Goal: Information Seeking & Learning: Stay updated

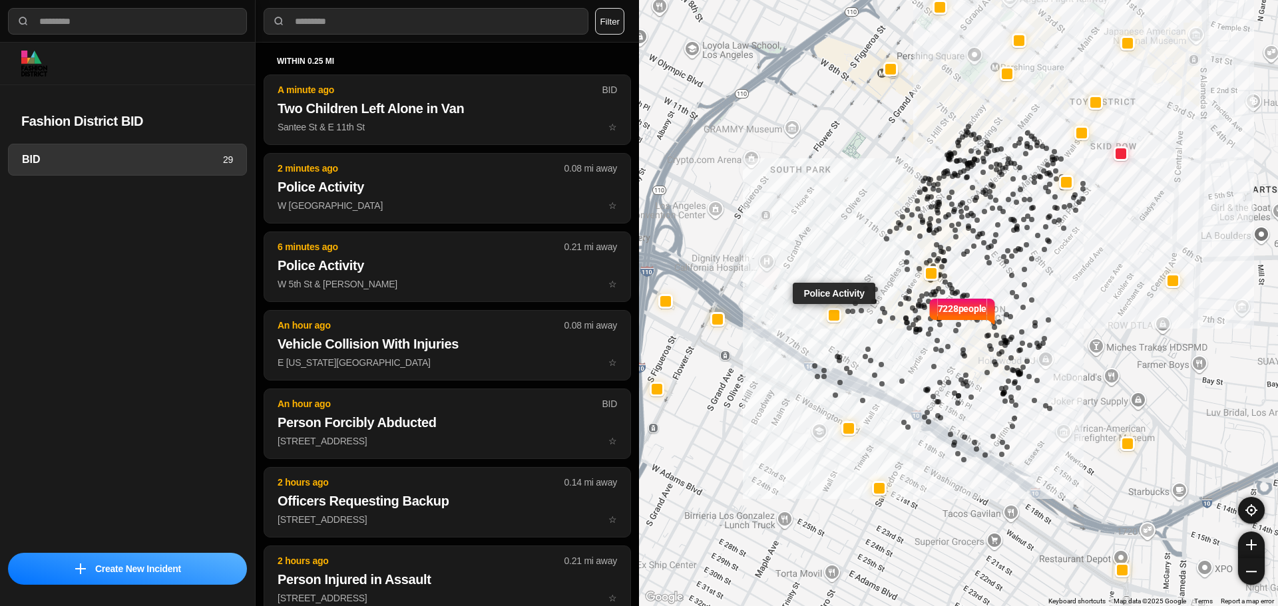
select select "*"
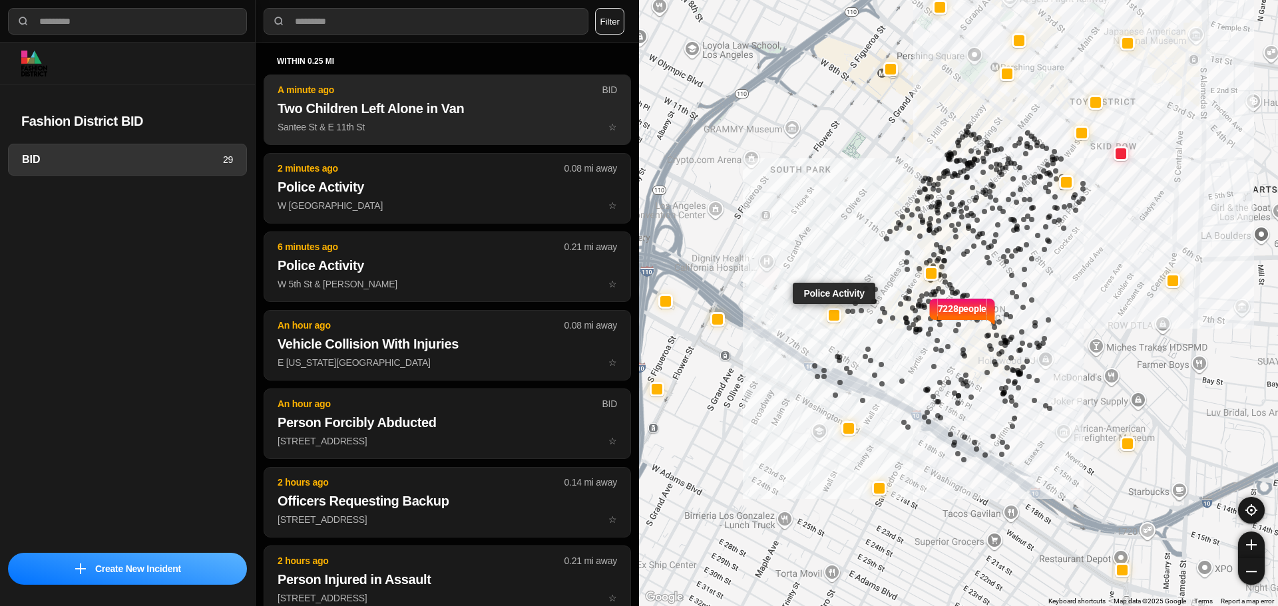
click at [365, 140] on button "A minute ago BID Two Children Left Alone in Van Santee St & E 11th St ☆" at bounding box center [447, 110] width 367 height 71
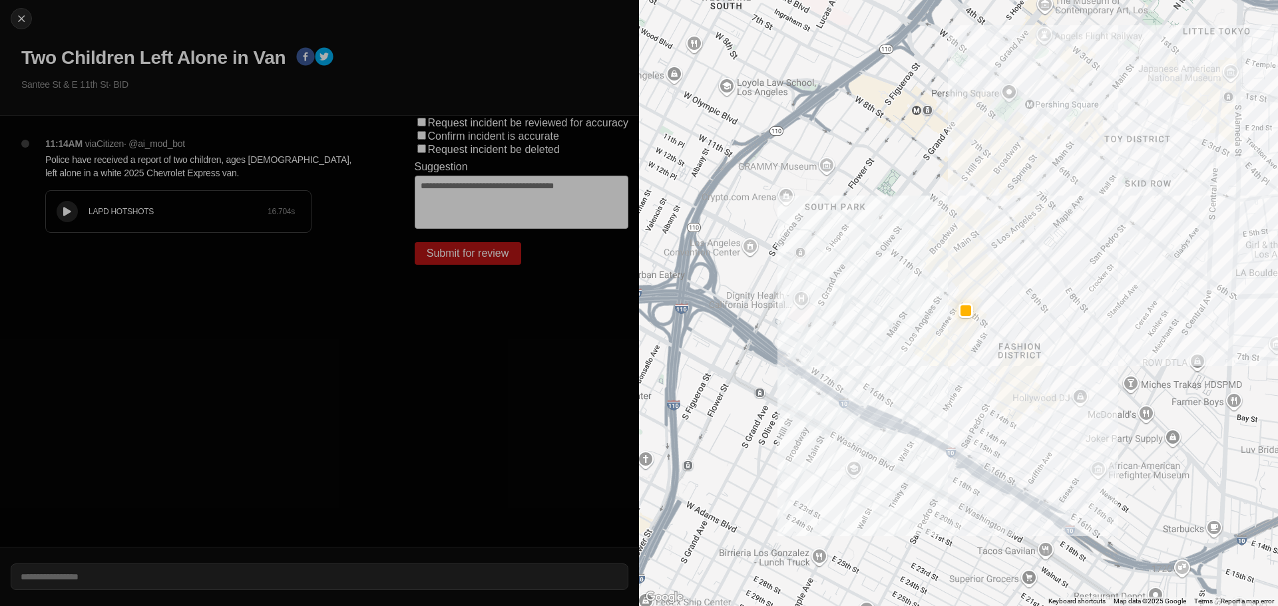
click at [80, 222] on div "LAPD HOTSHOTS 16.704 s" at bounding box center [178, 211] width 265 height 41
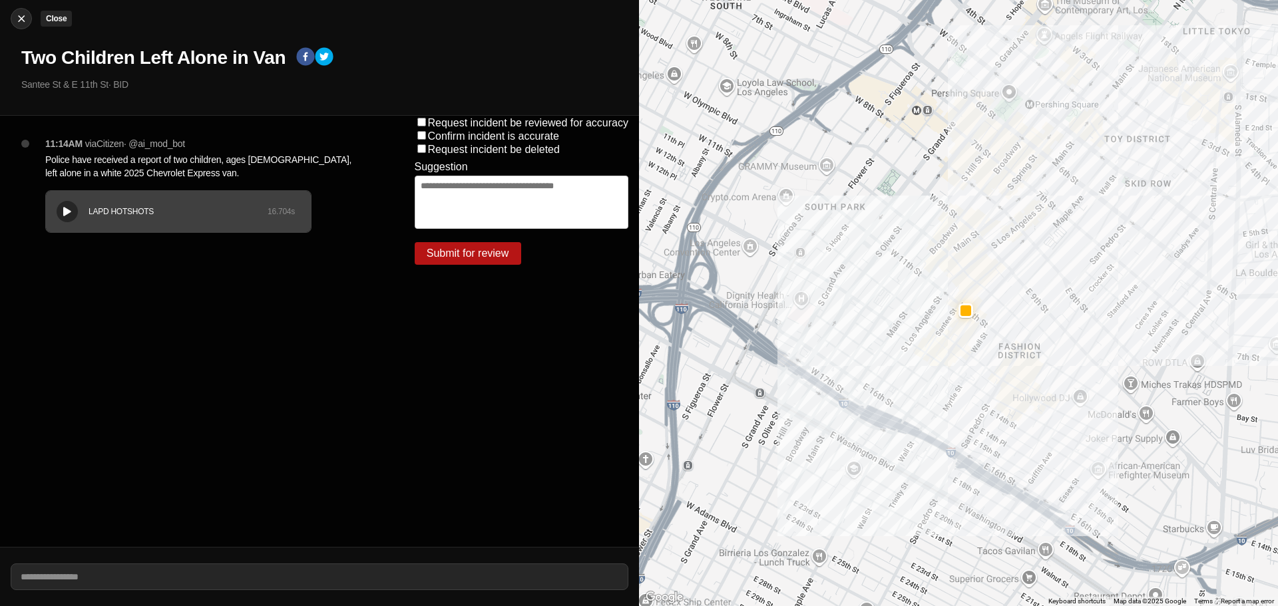
click at [21, 18] on img at bounding box center [21, 18] width 13 height 13
select select "*"
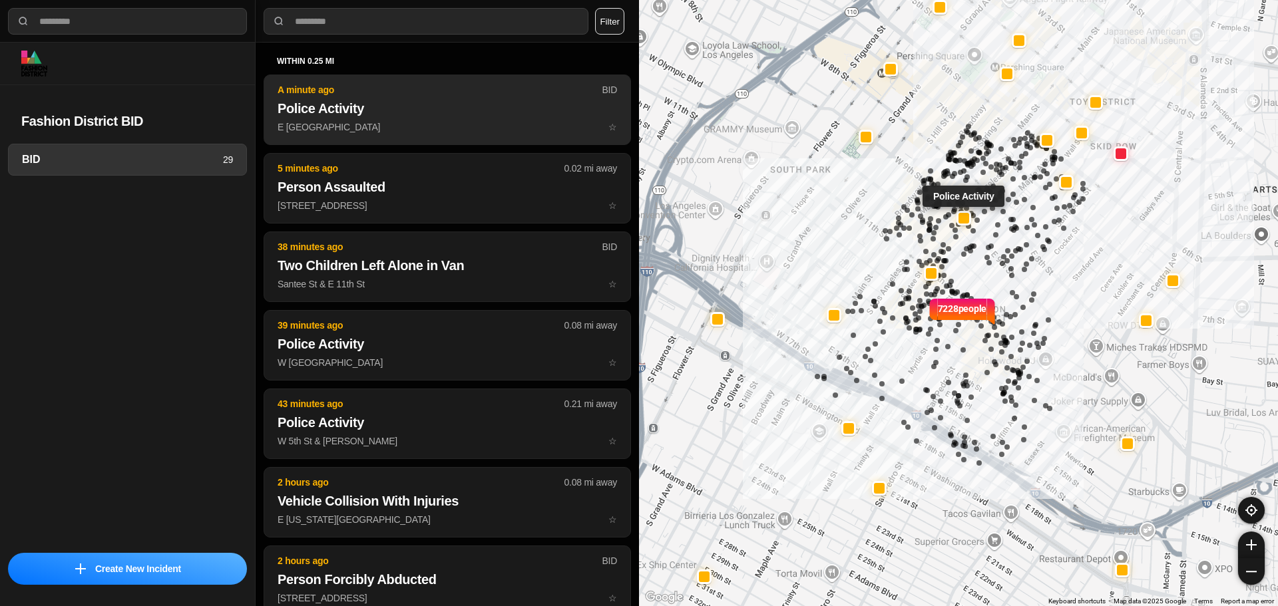
click at [443, 124] on p "E 9th St & S Los Angeles St ☆" at bounding box center [447, 126] width 339 height 13
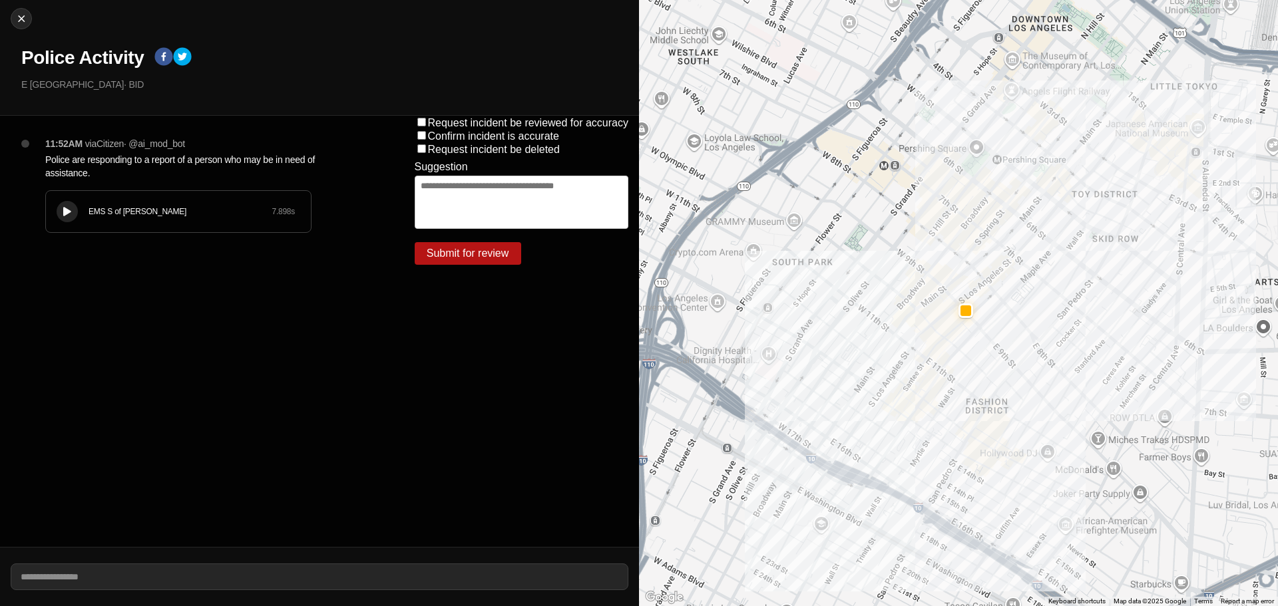
drag, startPoint x: 69, startPoint y: 208, endPoint x: 806, endPoint y: 303, distance: 742.7
click at [69, 208] on icon at bounding box center [67, 212] width 8 height 9
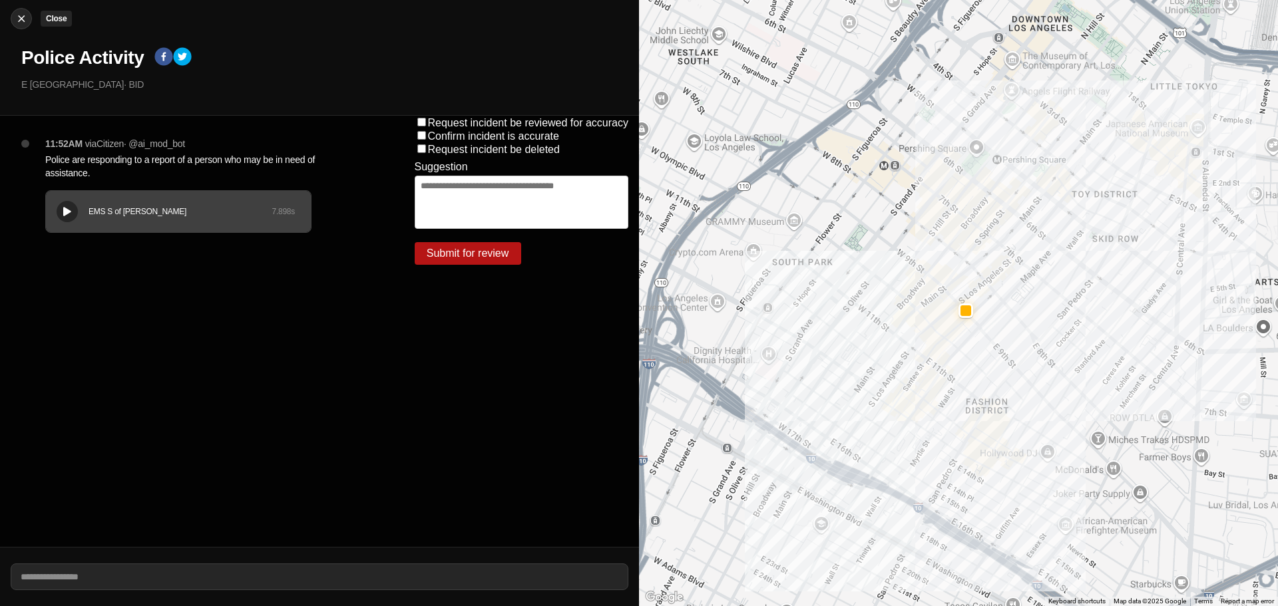
click at [19, 19] on img at bounding box center [21, 18] width 13 height 13
select select "*"
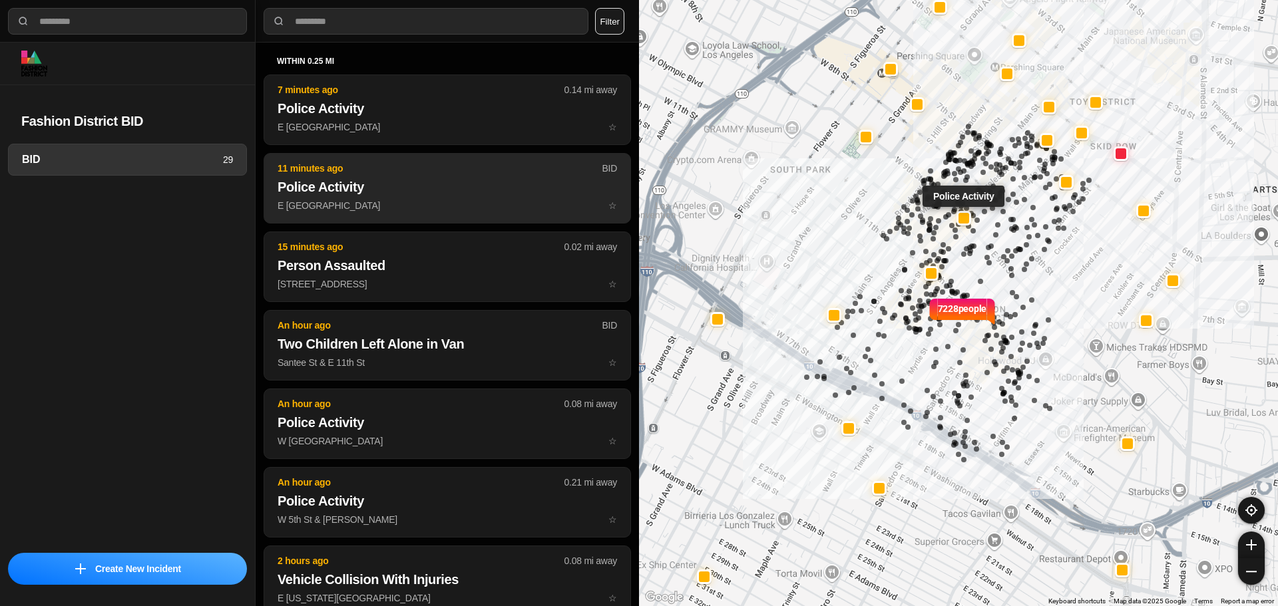
click at [417, 186] on h2 "Police Activity" at bounding box center [447, 187] width 339 height 19
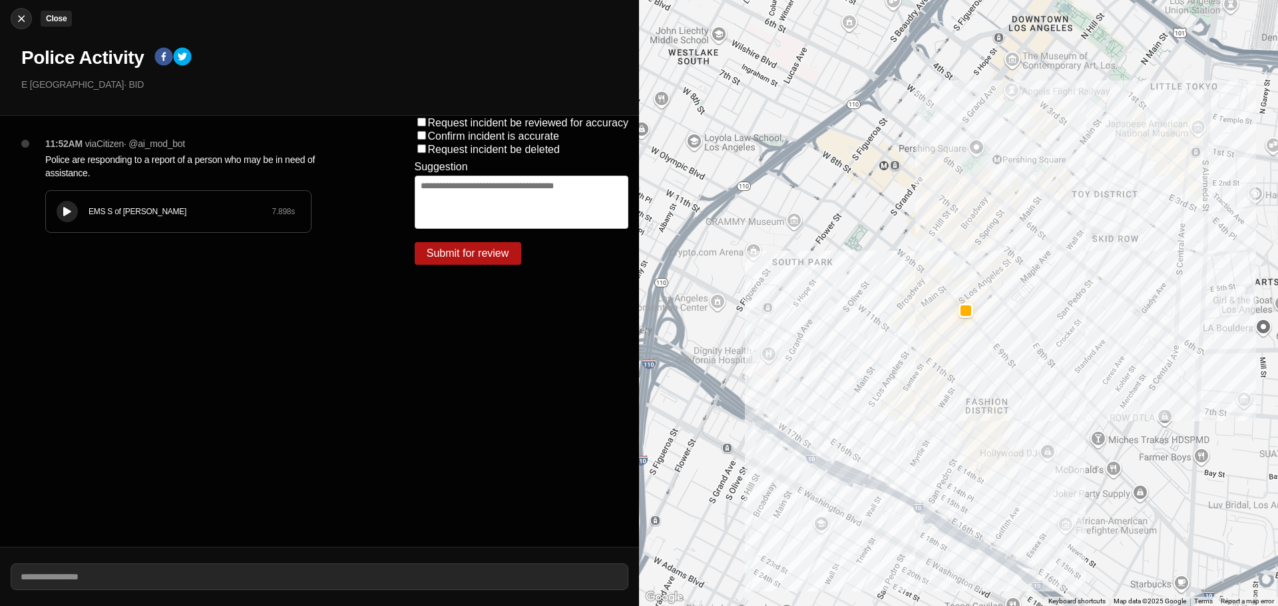
click at [25, 21] on img at bounding box center [21, 18] width 13 height 13
select select "*"
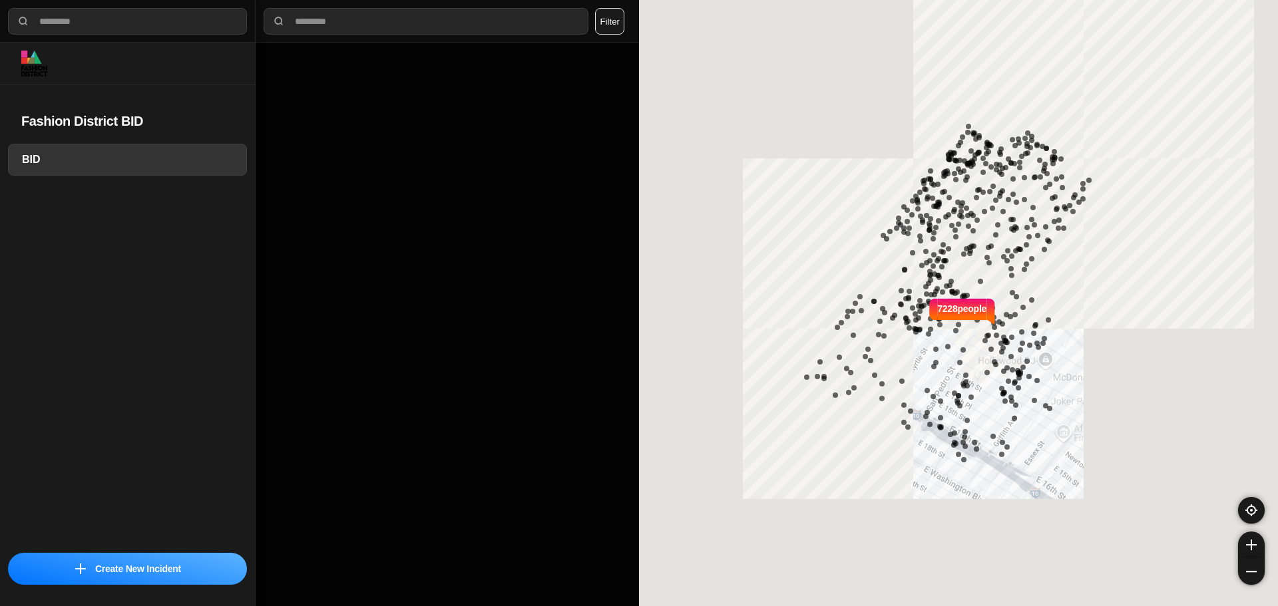
select select "*"
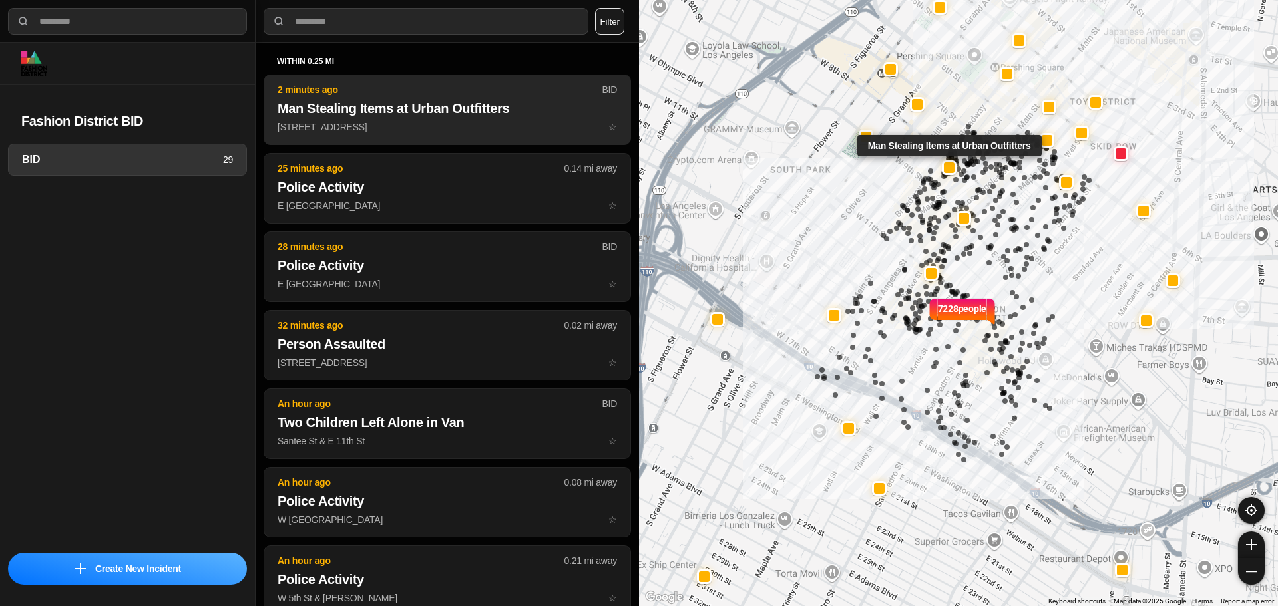
click at [458, 110] on h2 "Man Stealing Items at Urban Outfitters" at bounding box center [447, 108] width 339 height 19
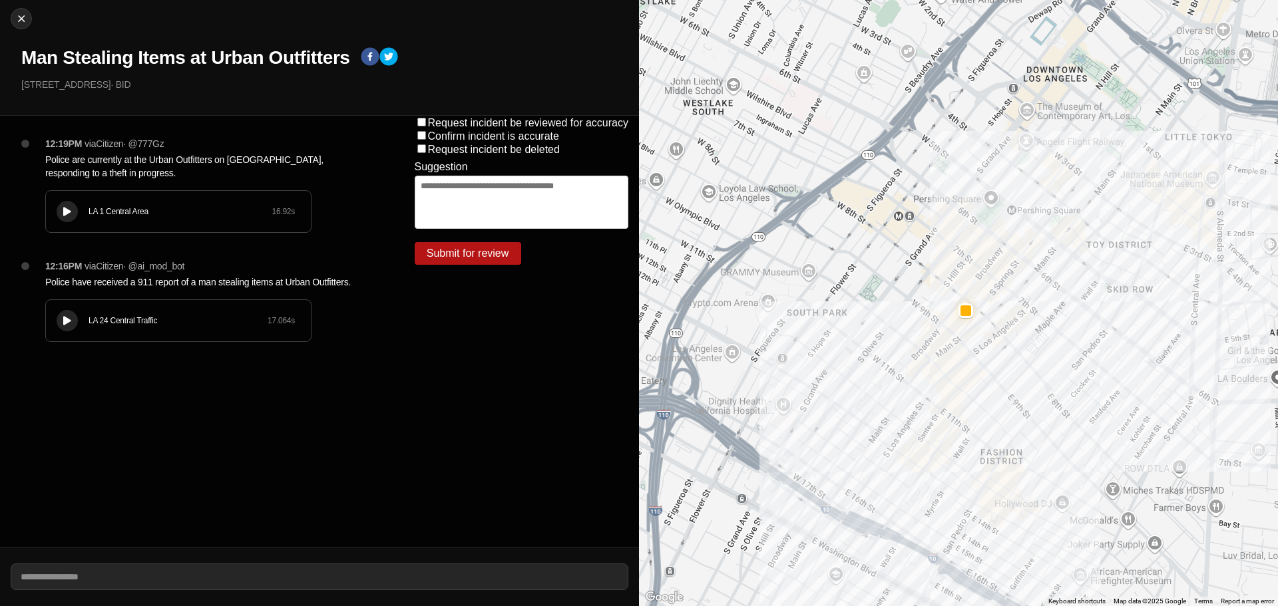
click at [66, 320] on icon at bounding box center [67, 321] width 8 height 9
click at [65, 312] on button at bounding box center [67, 320] width 21 height 21
click at [16, 14] on img at bounding box center [21, 18] width 13 height 13
select select "*"
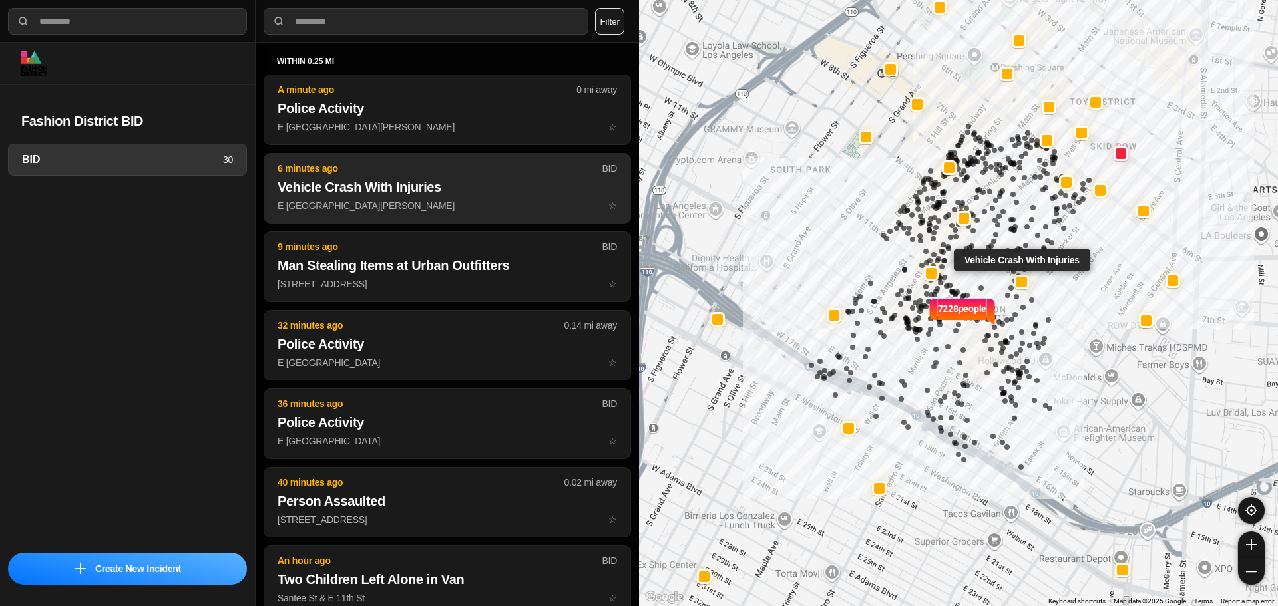
click at [424, 198] on button "6 minutes ago BID Vehicle Crash With Injuries E 9th St & S San Pedro St ☆" at bounding box center [447, 188] width 367 height 71
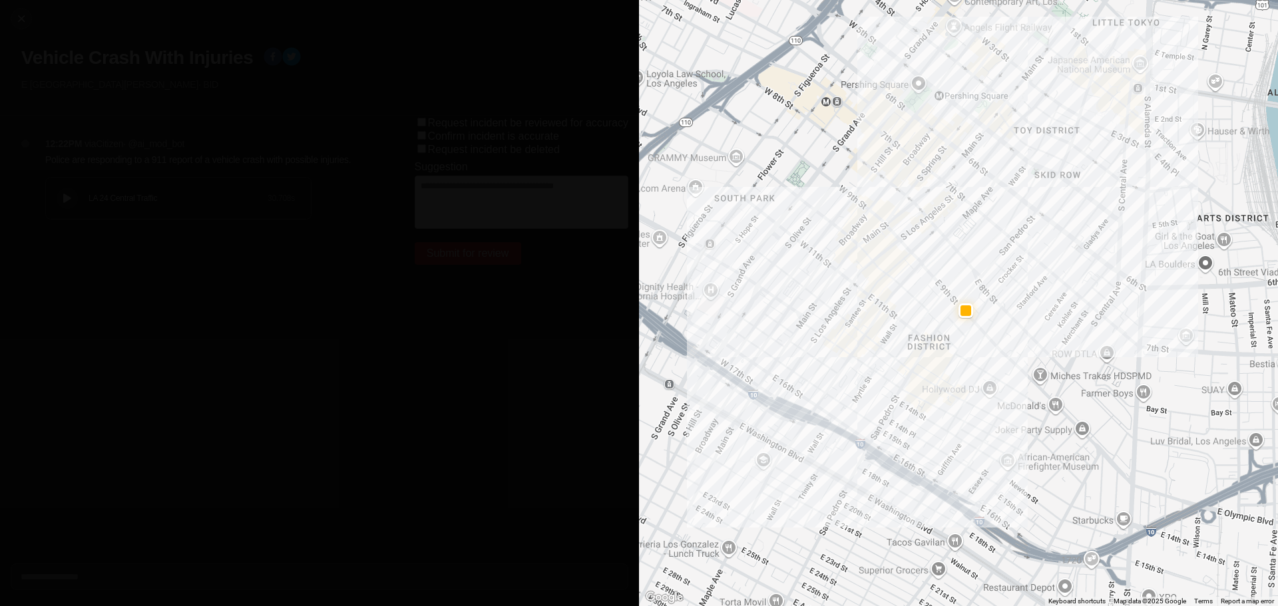
click at [65, 200] on icon at bounding box center [67, 198] width 8 height 9
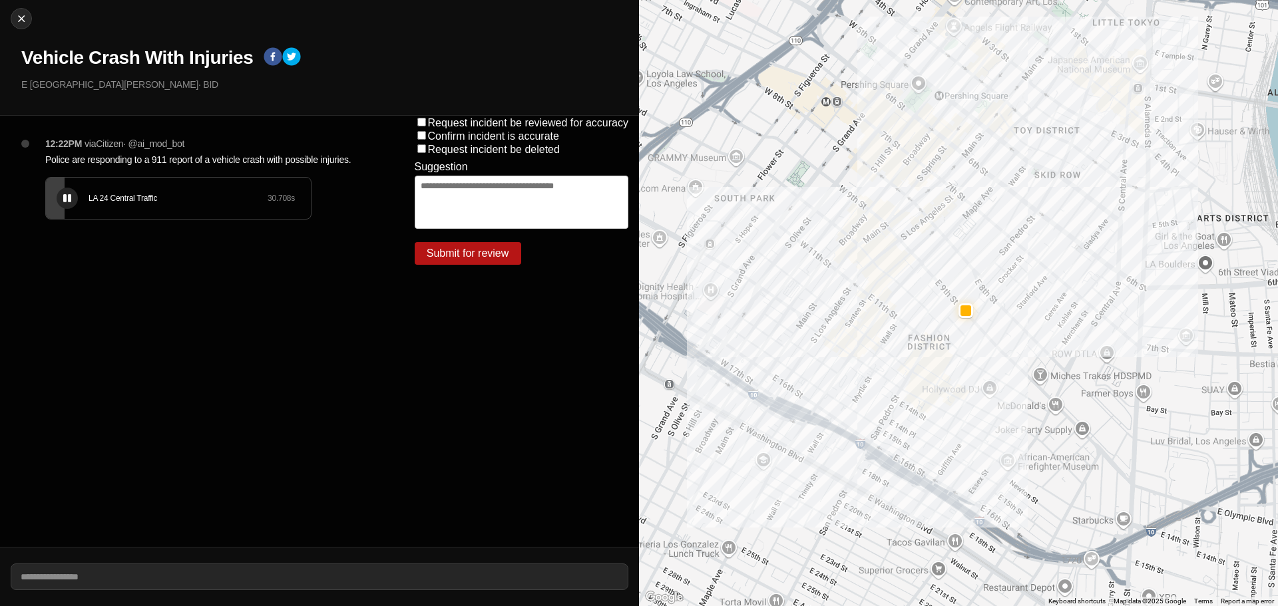
click at [69, 202] on icon at bounding box center [67, 198] width 8 height 9
click at [18, 23] on img at bounding box center [21, 18] width 13 height 13
select select "*"
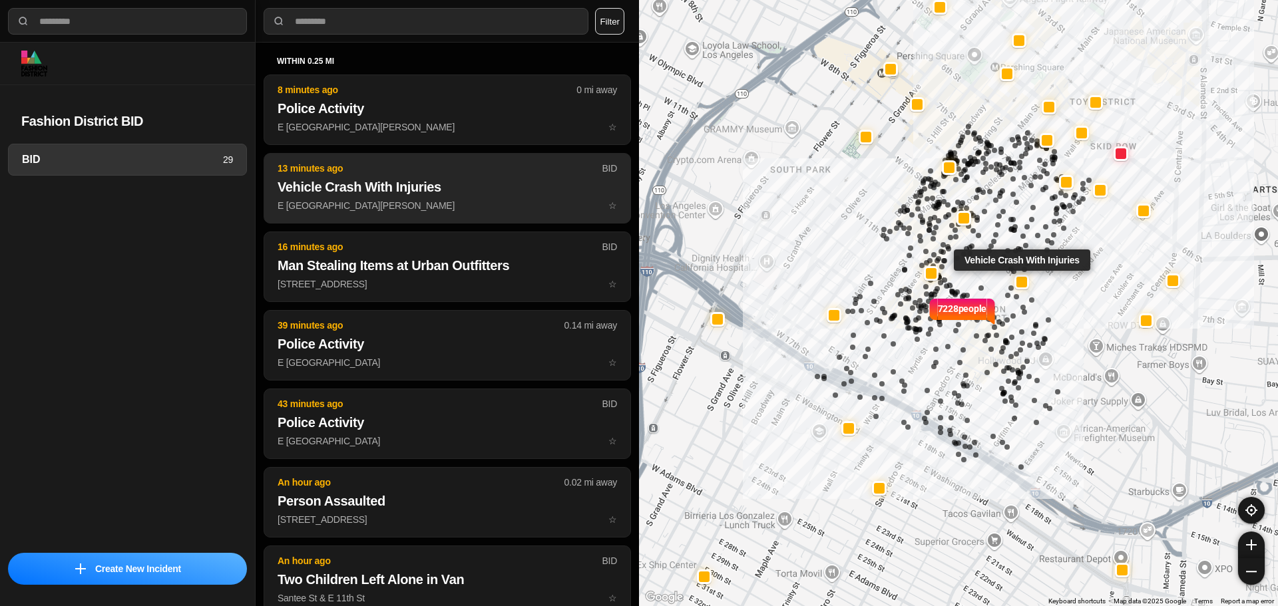
click at [463, 200] on p "E 9th St & S San Pedro St ☆" at bounding box center [447, 205] width 339 height 13
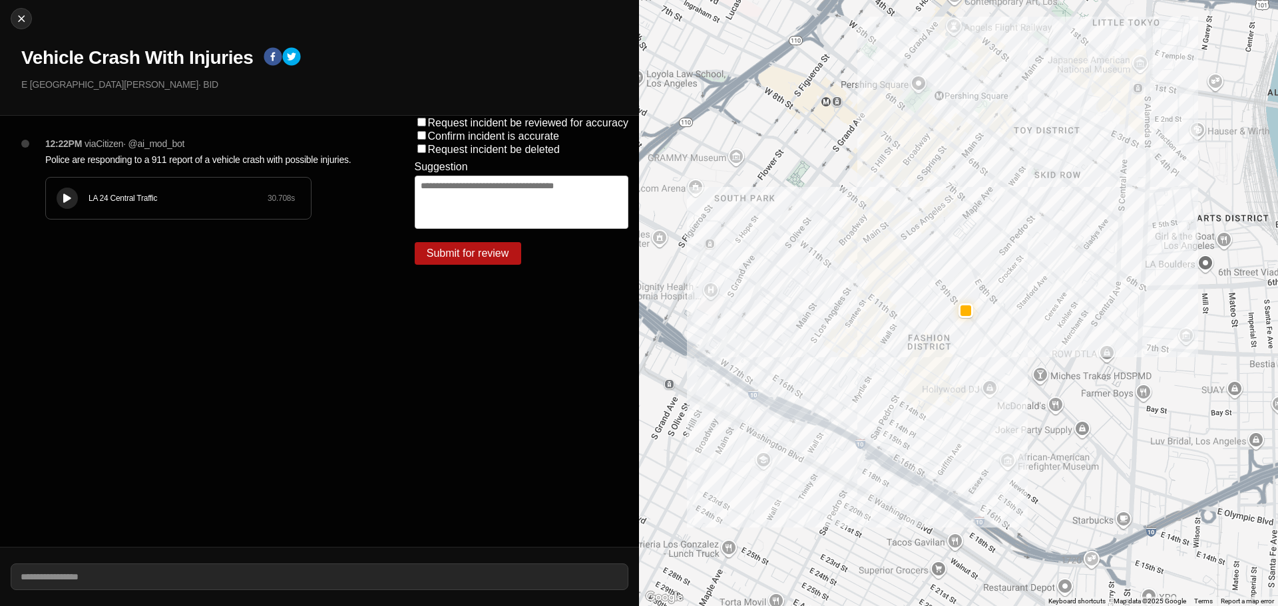
click at [80, 194] on div "LA 24 Central Traffic 30.708 s" at bounding box center [178, 198] width 265 height 41
click at [17, 16] on img at bounding box center [21, 18] width 13 height 13
select select "*"
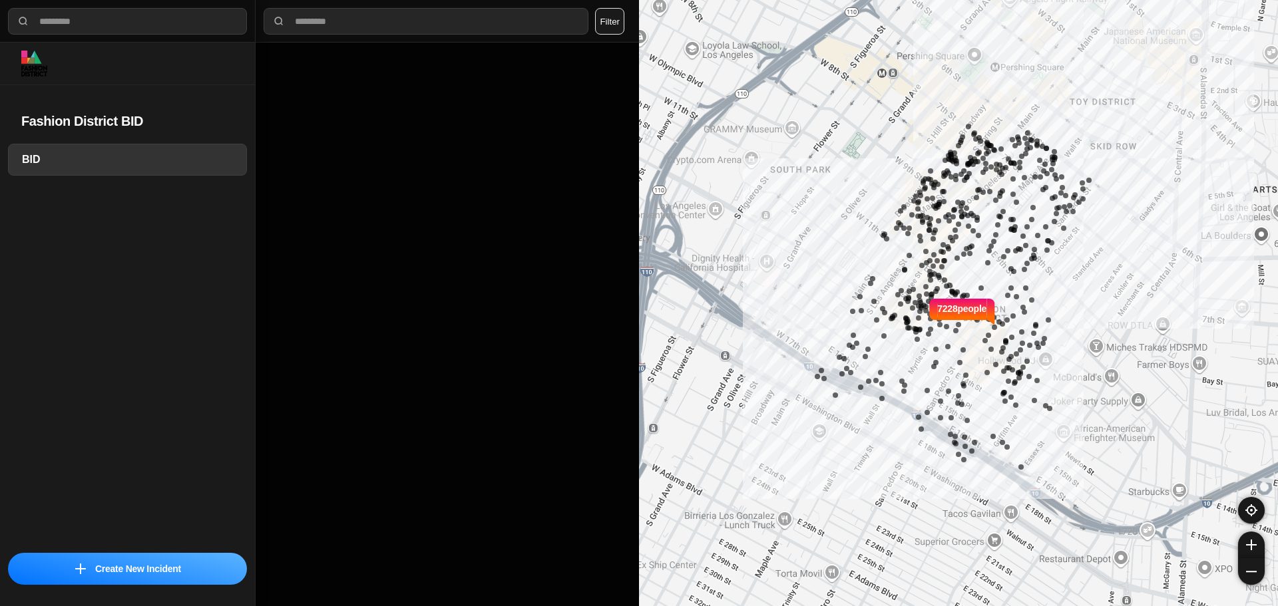
select select "*"
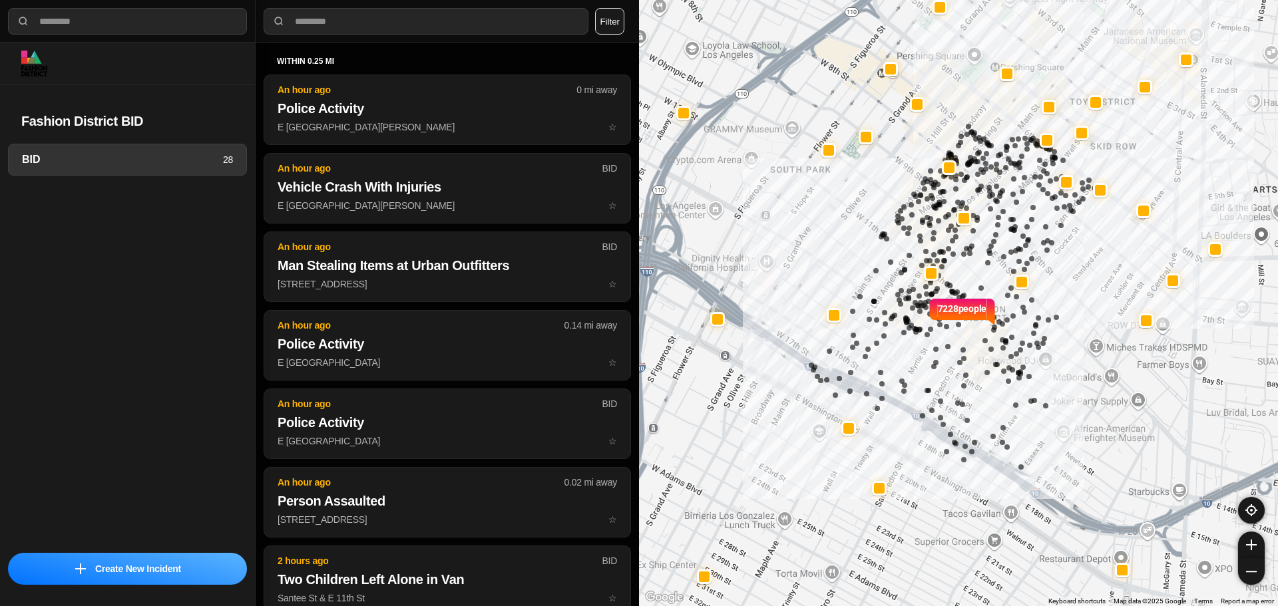
select select "*"
